Goal: Task Accomplishment & Management: Complete application form

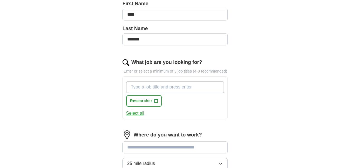
scroll to position [158, 0]
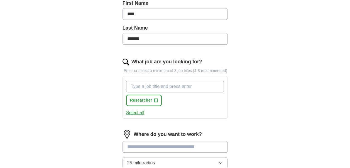
click at [159, 86] on input "What job are you looking for?" at bounding box center [175, 86] width 98 height 12
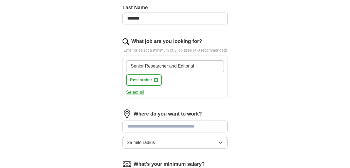
scroll to position [179, 0]
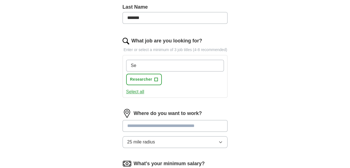
type input "S"
type input "R"
type input "Editor"
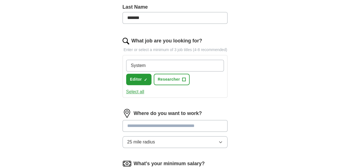
type input "Systems"
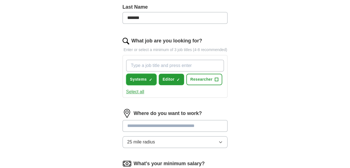
click at [0, 0] on span "×" at bounding box center [0, 0] width 0 height 0
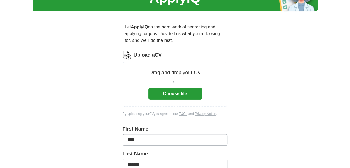
scroll to position [0, 0]
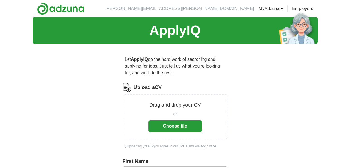
click at [171, 128] on button "Choose file" at bounding box center [174, 126] width 53 height 12
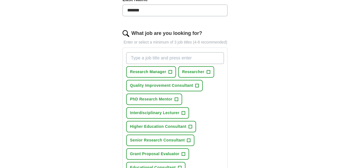
scroll to position [161, 0]
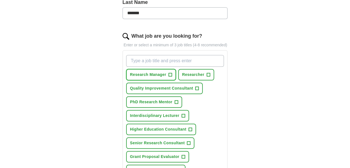
click at [159, 74] on span "Research Manager" at bounding box center [148, 75] width 36 height 6
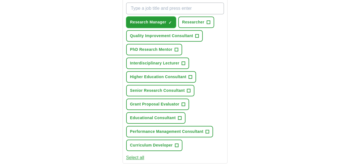
scroll to position [219, 0]
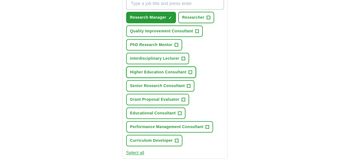
click at [168, 71] on span "Higher Education Consultant" at bounding box center [158, 72] width 56 height 6
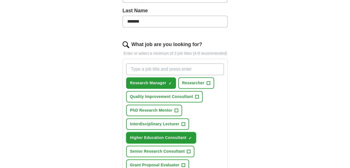
scroll to position [145, 0]
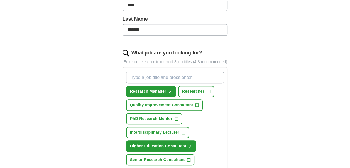
click at [179, 76] on input "What job are you looking for?" at bounding box center [175, 78] width 98 height 12
type input "Editor"
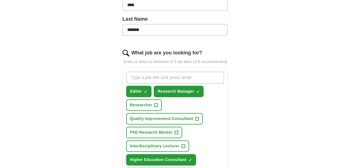
click at [288, 117] on div "ApplyIQ Let ApplyIQ do the hard work of searching and applying for jobs. Just t…" at bounding box center [175, 133] width 285 height 522
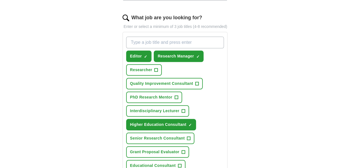
scroll to position [184, 0]
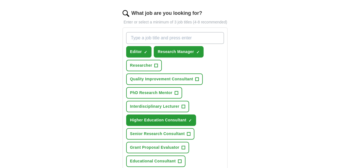
click at [195, 39] on input "What job are you looking for?" at bounding box center [175, 38] width 98 height 12
type input "Content"
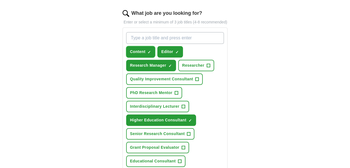
click at [0, 0] on span "×" at bounding box center [0, 0] width 0 height 0
click at [148, 36] on input "What job are you looking for?" at bounding box center [175, 38] width 98 height 12
type input "Content Producer"
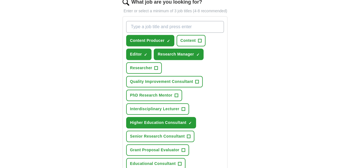
scroll to position [196, 0]
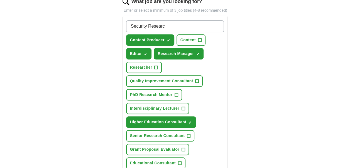
type input "Security Research"
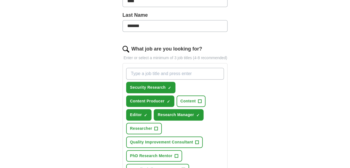
scroll to position [150, 0]
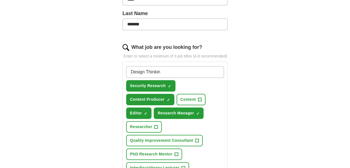
type input "Design Thinking"
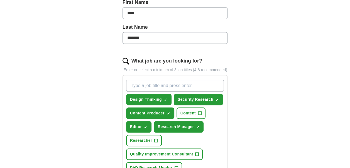
scroll to position [125, 0]
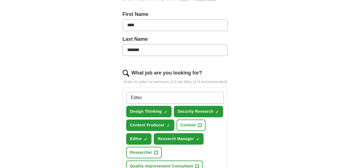
type input "Edtech"
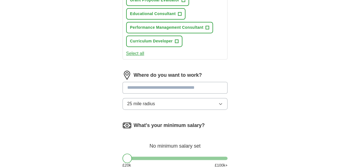
scroll to position [374, 0]
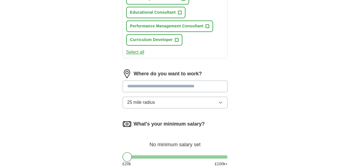
click at [177, 85] on input at bounding box center [175, 86] width 105 height 12
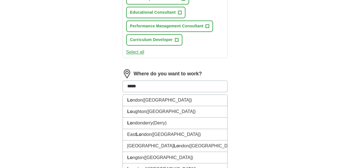
type input "******"
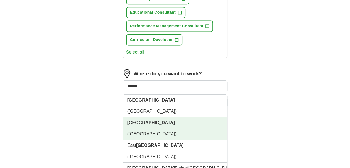
click at [169, 131] on span "(South East England)" at bounding box center [151, 133] width 49 height 5
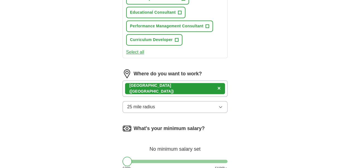
click at [221, 107] on icon "button" at bounding box center [220, 106] width 4 height 4
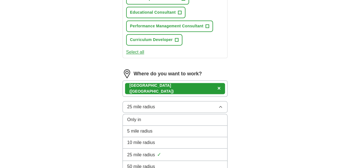
click at [205, 163] on div "50 mile radius" at bounding box center [175, 166] width 96 height 7
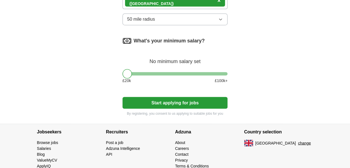
scroll to position [462, 0]
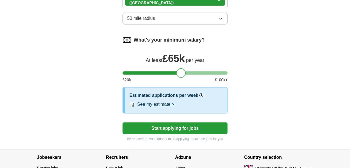
drag, startPoint x: 126, startPoint y: 74, endPoint x: 180, endPoint y: 76, distance: 54.3
drag, startPoint x: 181, startPoint y: 73, endPoint x: 191, endPoint y: 72, distance: 10.1
click at [191, 72] on div at bounding box center [190, 72] width 9 height 9
click at [164, 102] on button "See my estimate >" at bounding box center [155, 104] width 37 height 7
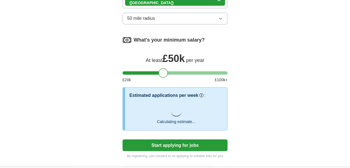
drag, startPoint x: 192, startPoint y: 72, endPoint x: 160, endPoint y: 74, distance: 31.8
click at [160, 74] on div at bounding box center [162, 72] width 9 height 9
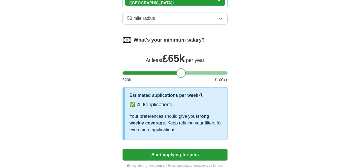
drag, startPoint x: 160, startPoint y: 74, endPoint x: 183, endPoint y: 73, distance: 22.6
click at [183, 73] on div at bounding box center [180, 72] width 9 height 9
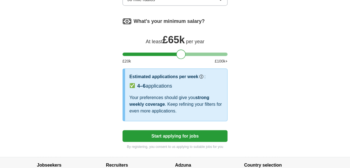
scroll to position [483, 0]
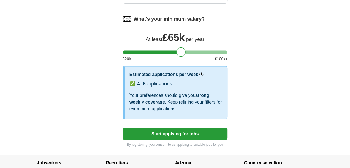
click at [178, 131] on button "Start applying for jobs" at bounding box center [175, 134] width 105 height 12
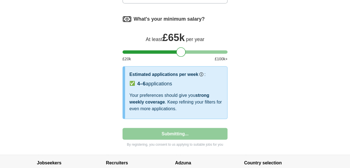
select select "**"
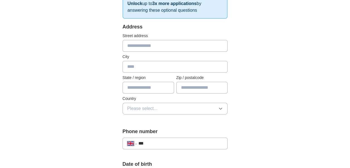
scroll to position [107, 0]
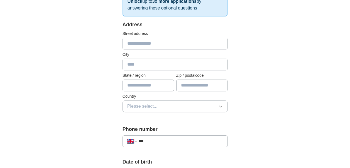
click at [171, 41] on input "text" at bounding box center [175, 44] width 105 height 12
type input "**********"
type input "********"
type input "*******"
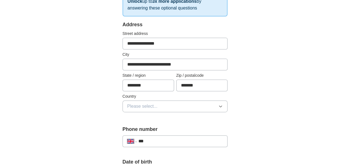
click at [160, 86] on input "********" at bounding box center [149, 85] width 52 height 12
click at [220, 107] on icon "button" at bounding box center [220, 106] width 4 height 4
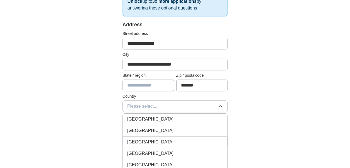
click at [167, 118] on div "[GEOGRAPHIC_DATA]" at bounding box center [175, 119] width 96 height 7
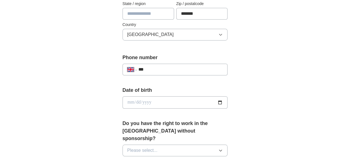
scroll to position [182, 0]
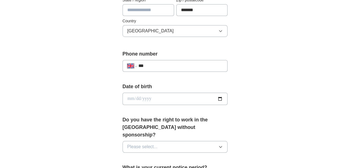
click at [181, 67] on input "***" at bounding box center [180, 65] width 85 height 7
type input "**********"
click at [221, 99] on input "date" at bounding box center [175, 98] width 105 height 12
click at [143, 98] on input "date" at bounding box center [175, 98] width 105 height 12
type input "**********"
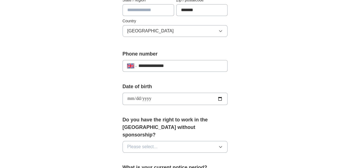
click at [265, 82] on div "**********" at bounding box center [175, 95] width 285 height 521
click at [221, 144] on icon "button" at bounding box center [220, 146] width 4 height 4
click at [171, 156] on div "Yes" at bounding box center [175, 159] width 96 height 7
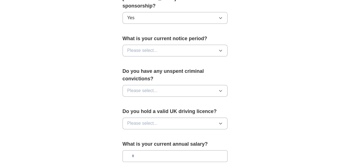
scroll to position [316, 0]
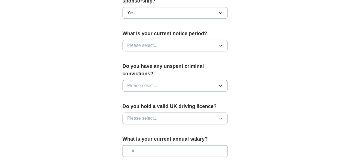
click at [220, 43] on icon "button" at bounding box center [220, 45] width 4 height 4
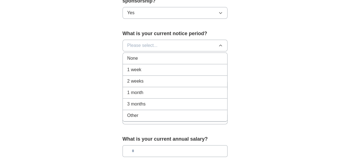
click at [166, 65] on li "1 week" at bounding box center [175, 69] width 105 height 11
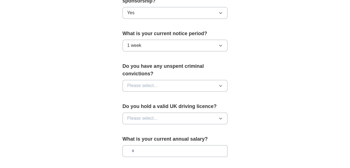
click at [222, 43] on icon "button" at bounding box center [220, 45] width 4 height 4
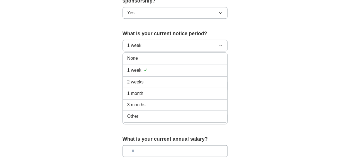
click at [149, 55] on div "None" at bounding box center [175, 58] width 96 height 7
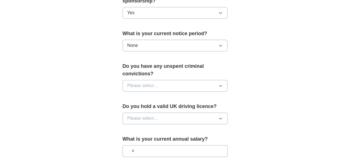
click at [219, 83] on icon "button" at bounding box center [220, 85] width 4 height 4
click at [153, 106] on div "No" at bounding box center [175, 109] width 96 height 7
click at [220, 116] on icon "button" at bounding box center [220, 118] width 4 height 4
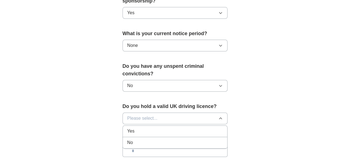
click at [161, 128] on div "Yes" at bounding box center [175, 131] width 96 height 7
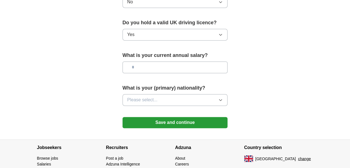
scroll to position [402, 0]
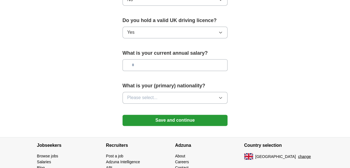
click at [161, 59] on input "text" at bounding box center [175, 65] width 105 height 12
type input "*******"
click at [220, 95] on icon "button" at bounding box center [220, 97] width 4 height 4
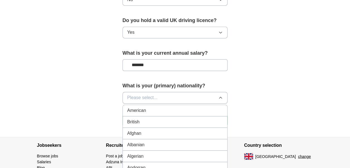
click at [159, 107] on div "American" at bounding box center [175, 110] width 96 height 7
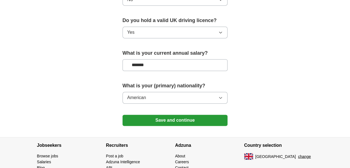
click at [173, 114] on button "Save and continue" at bounding box center [175, 119] width 105 height 11
